Goal: Task Accomplishment & Management: Use online tool/utility

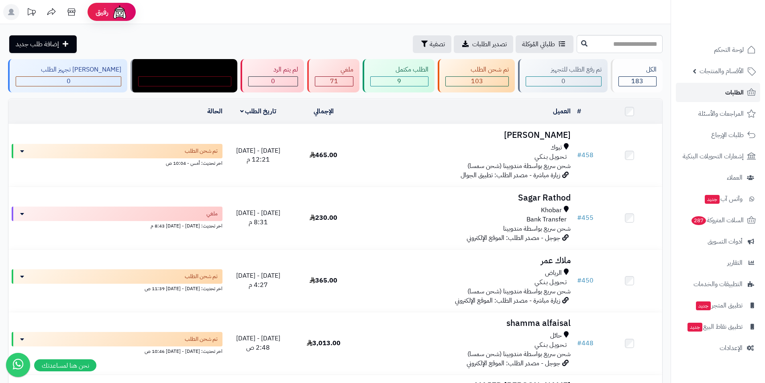
click at [732, 92] on span "الطلبات" at bounding box center [735, 92] width 18 height 11
click at [522, 39] on span "طلباتي المُوكلة" at bounding box center [538, 44] width 33 height 10
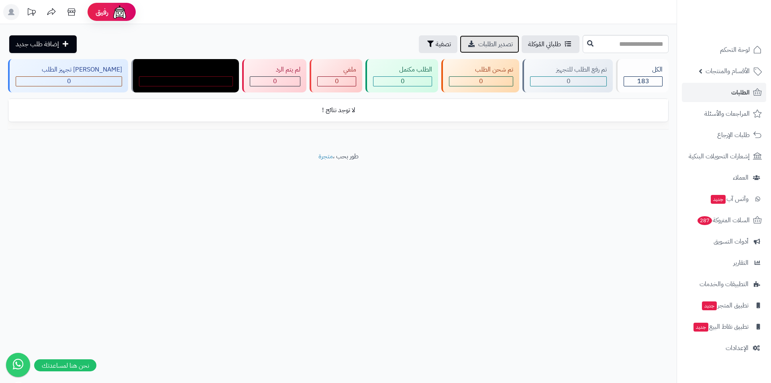
click at [478, 47] on span "تصدير الطلبات" at bounding box center [495, 44] width 35 height 10
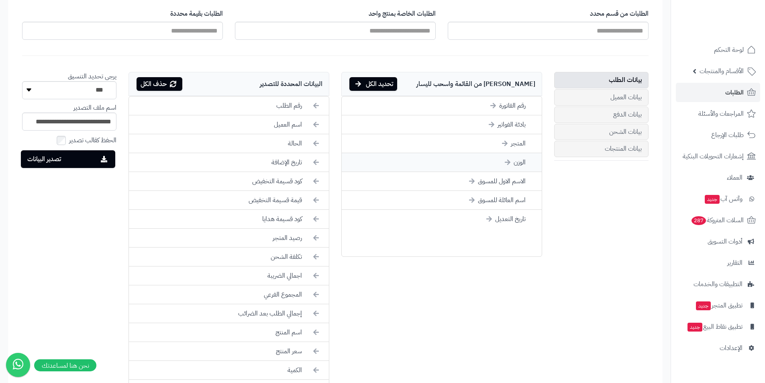
scroll to position [195, 0]
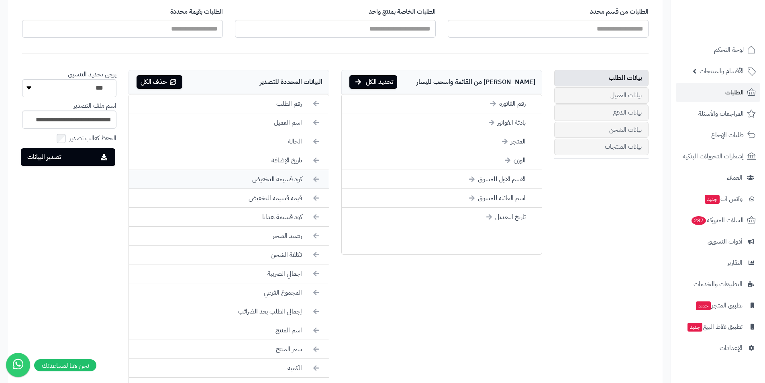
click at [284, 180] on li "كود قسيمة التخفيض" at bounding box center [229, 179] width 200 height 19
click at [284, 179] on li "قيمة قسيمة التخفيض" at bounding box center [229, 179] width 200 height 19
click at [285, 178] on li "كود قسيمة هدايا" at bounding box center [229, 179] width 200 height 19
click at [285, 178] on li "رصيد المتجر" at bounding box center [229, 179] width 200 height 19
click at [285, 178] on li "تكلفة الشحن" at bounding box center [229, 179] width 200 height 19
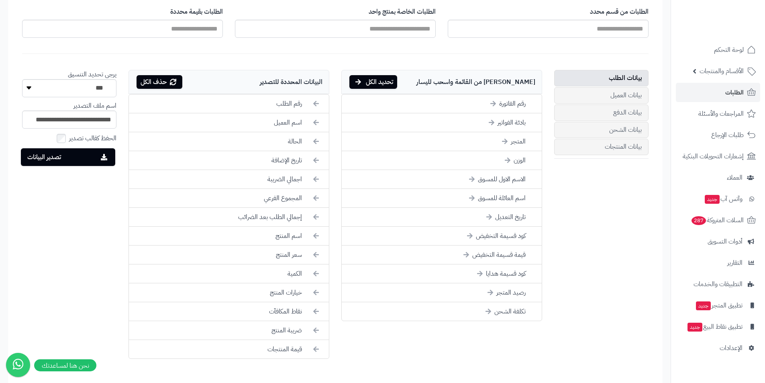
click at [285, 178] on li "اجمالي الضريبة" at bounding box center [229, 179] width 200 height 19
click at [285, 178] on li "المجموع الفرعي" at bounding box center [229, 179] width 200 height 19
click at [285, 178] on li "إجمالي الطلب بعد الضرائب" at bounding box center [229, 179] width 200 height 19
click at [285, 178] on li "اسم المنتج" at bounding box center [229, 179] width 200 height 19
click at [285, 178] on li "سعر المنتج" at bounding box center [229, 179] width 200 height 19
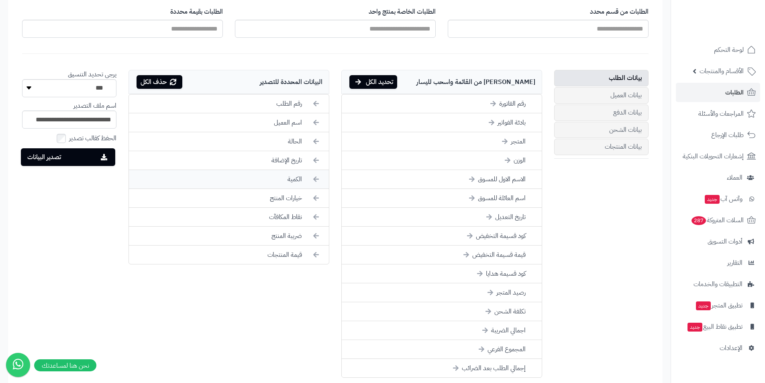
click at [280, 174] on li "الكمية" at bounding box center [229, 179] width 200 height 19
click at [255, 175] on li "خيارات المنتج" at bounding box center [229, 179] width 200 height 19
click at [255, 175] on li "نقاط المكافآت" at bounding box center [229, 179] width 200 height 19
click at [255, 175] on li "ضريبة المنتج" at bounding box center [229, 179] width 200 height 19
click at [255, 175] on li "قيمة المنتجات" at bounding box center [229, 179] width 200 height 18
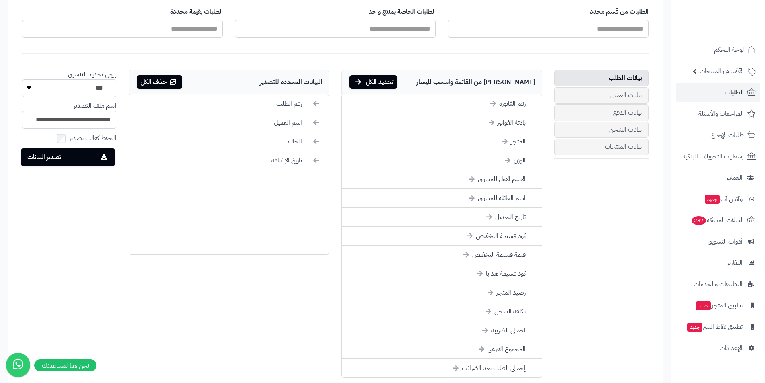
click at [255, 175] on ul "رقم الطلب اسم العميل الحالة تاريخ الإضافة" at bounding box center [229, 174] width 201 height 161
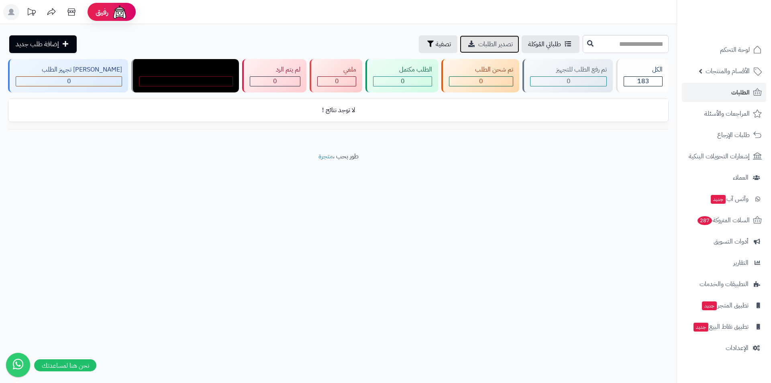
click at [478, 43] on span "تصدير الطلبات" at bounding box center [495, 44] width 35 height 10
